Goal: Check status: Check status

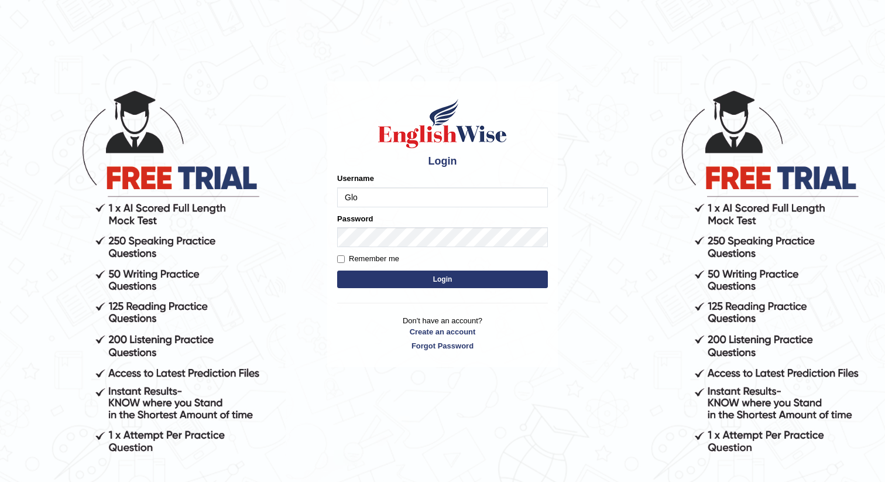
type input "Global_1234"
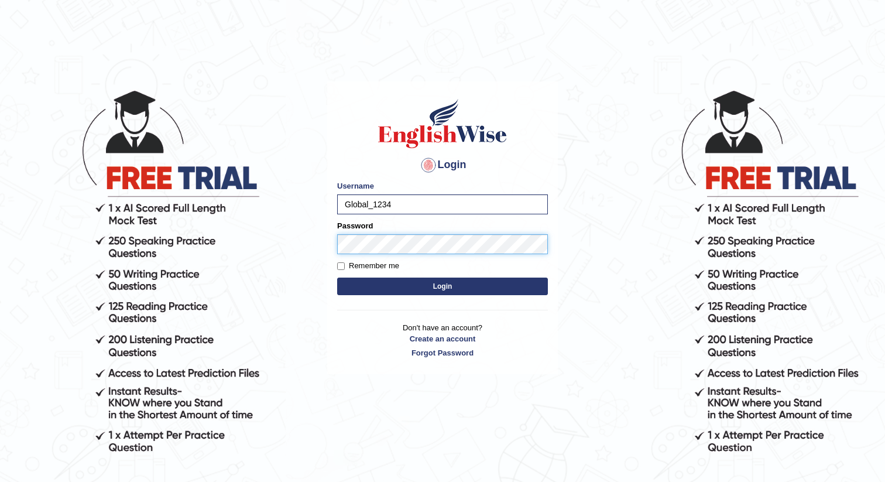
click at [337, 277] on button "Login" at bounding box center [442, 286] width 211 height 18
click at [496, 280] on button "Login" at bounding box center [442, 286] width 211 height 18
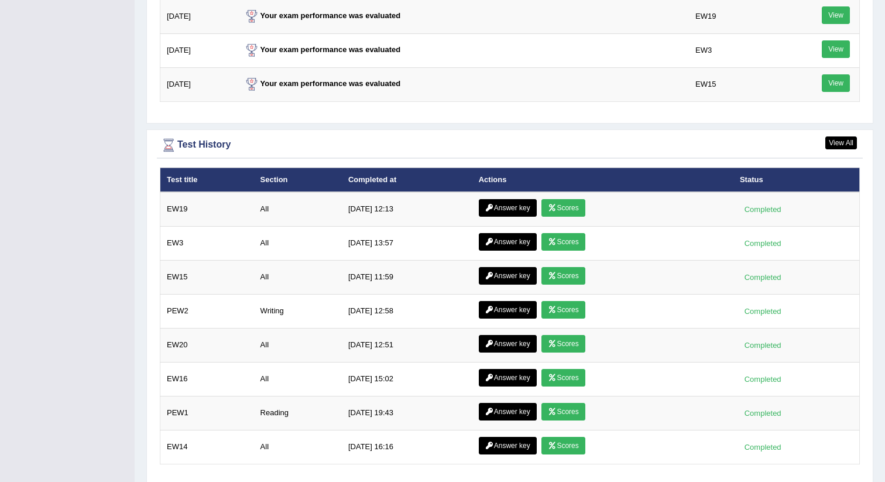
scroll to position [1623, 0]
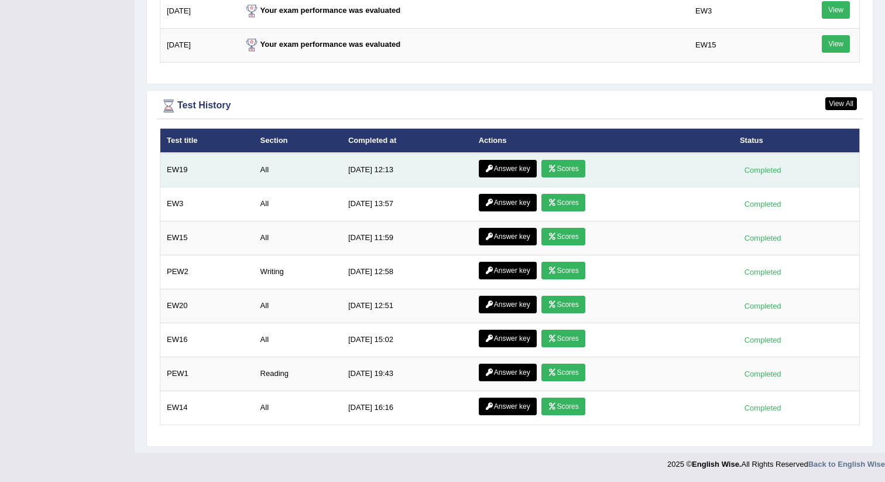
click at [564, 167] on link "Scores" at bounding box center [562, 169] width 43 height 18
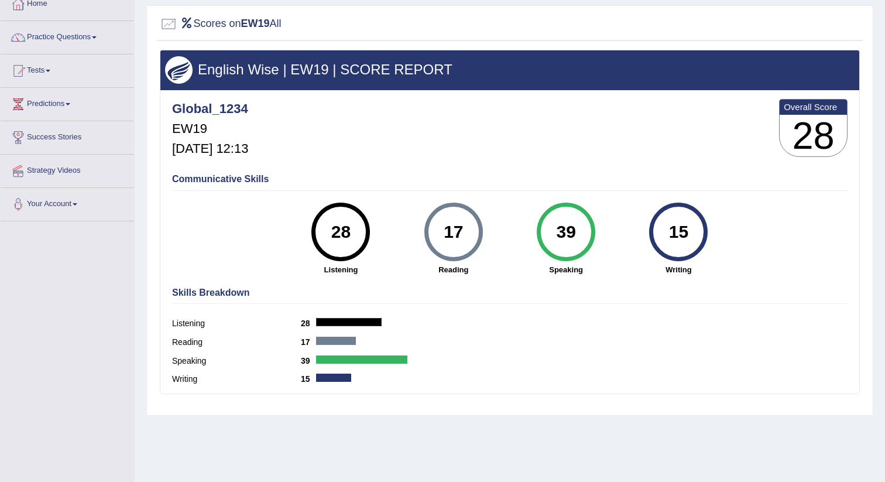
scroll to position [71, 0]
